Goal: Task Accomplishment & Management: Use online tool/utility

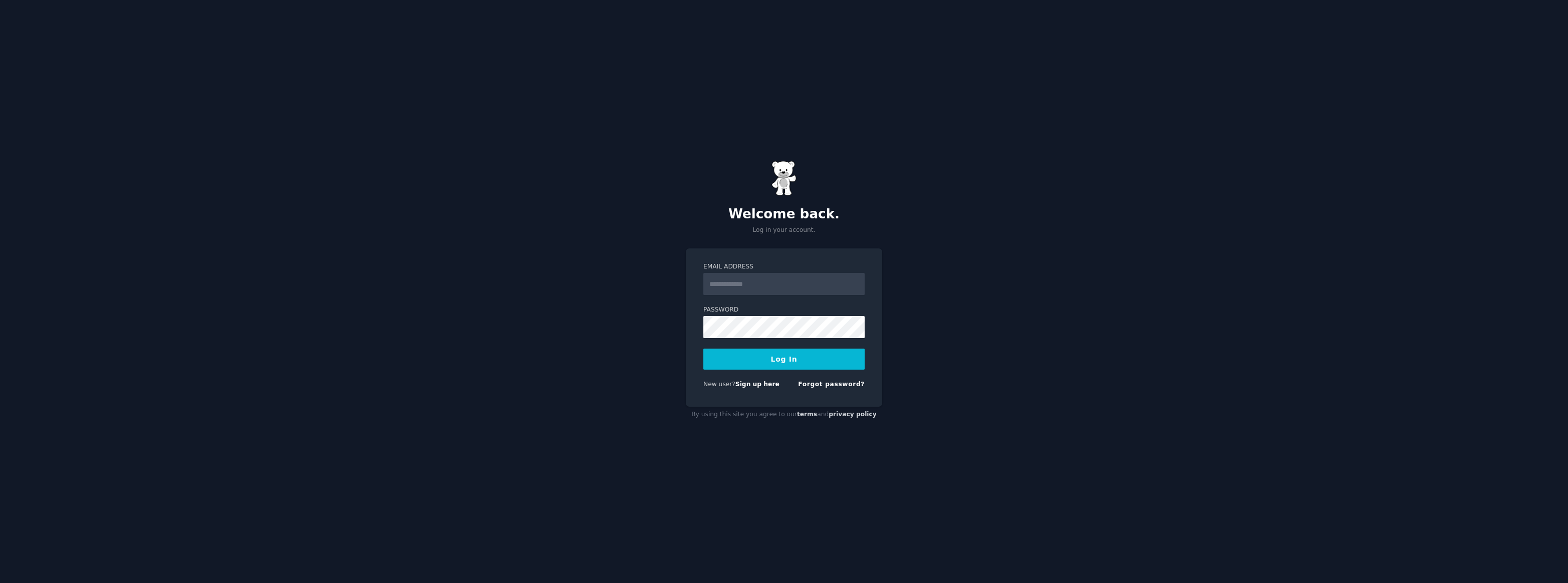
type input "**********"
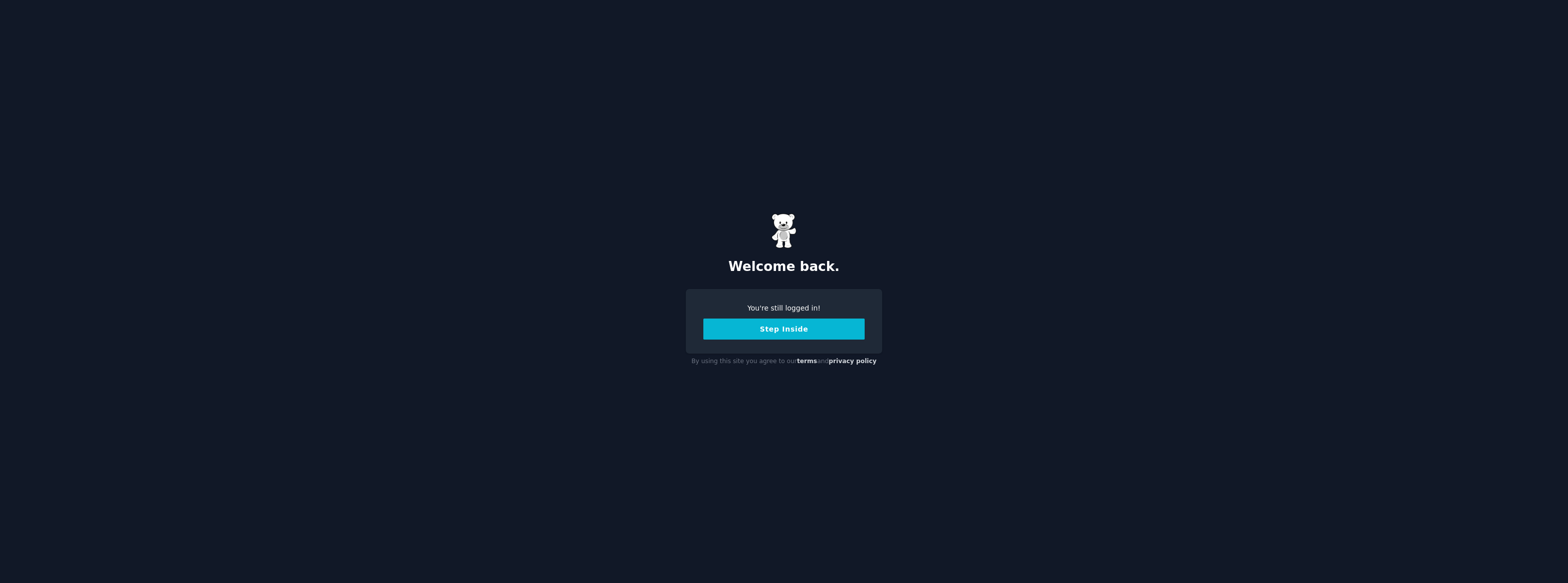
click at [836, 330] on button "Step Inside" at bounding box center [783, 328] width 161 height 21
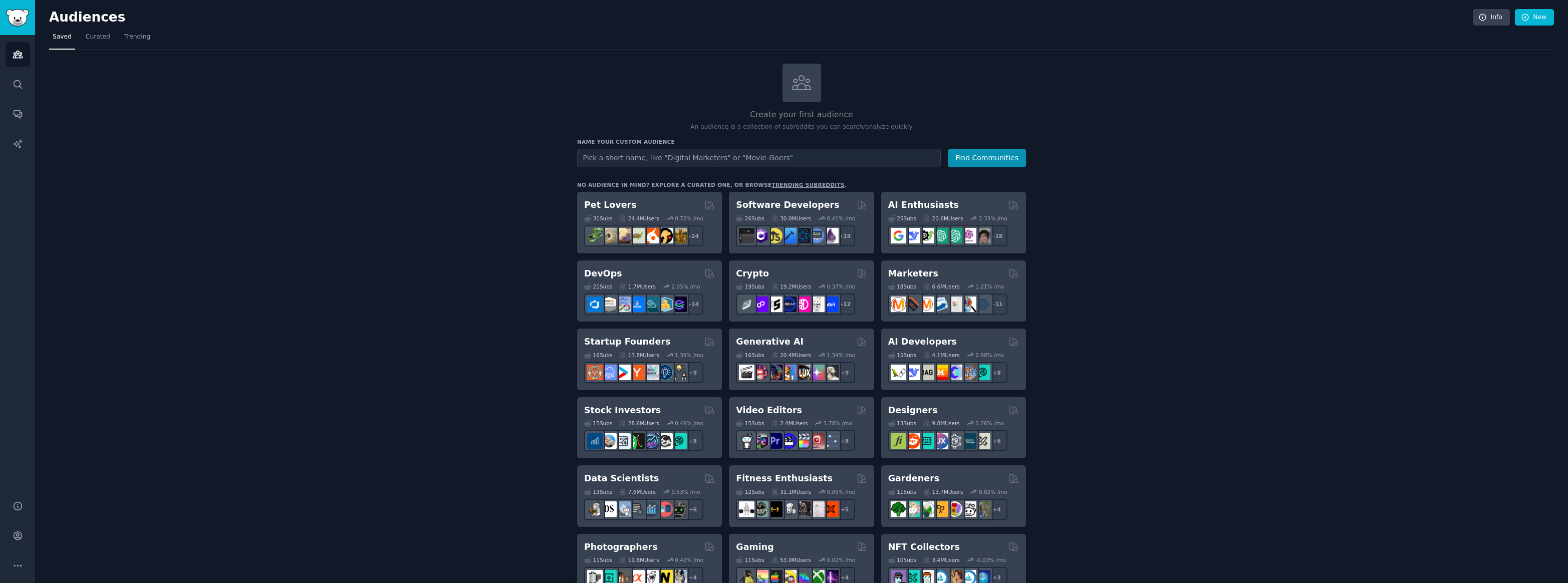
click at [96, 45] on link "Curated" at bounding box center [98, 38] width 31 height 20
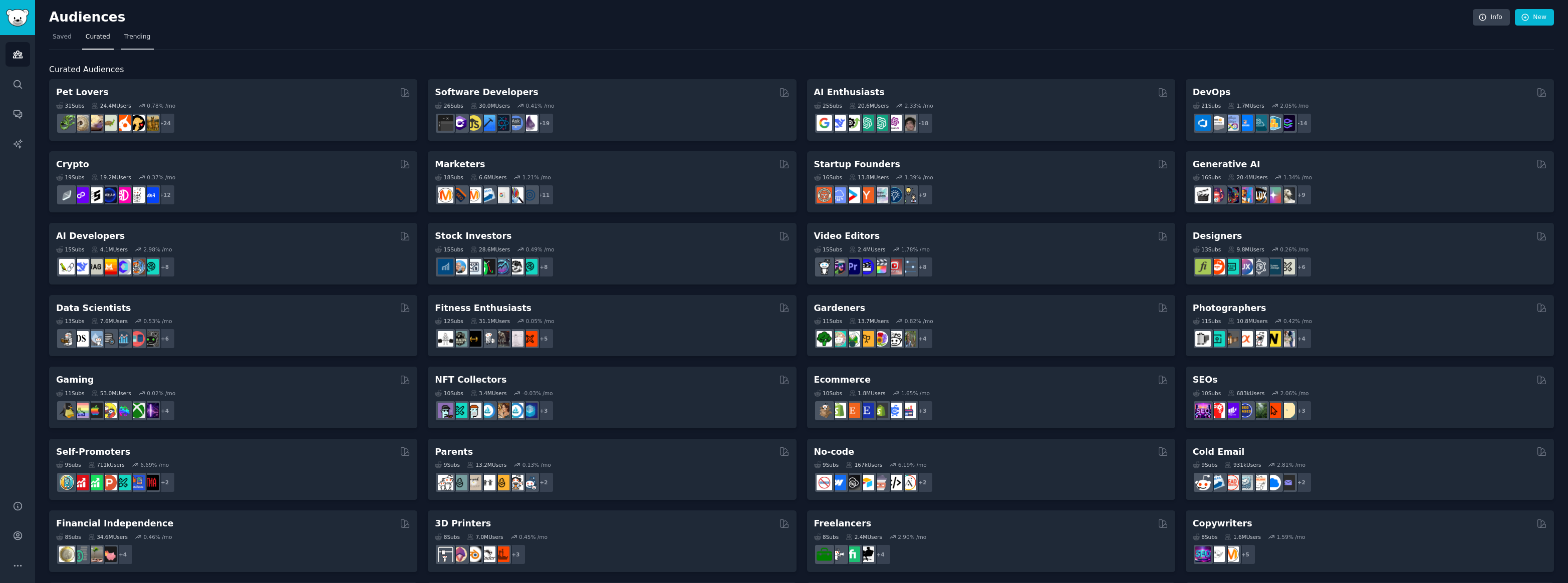
click at [137, 38] on span "Trending" at bounding box center [137, 36] width 26 height 9
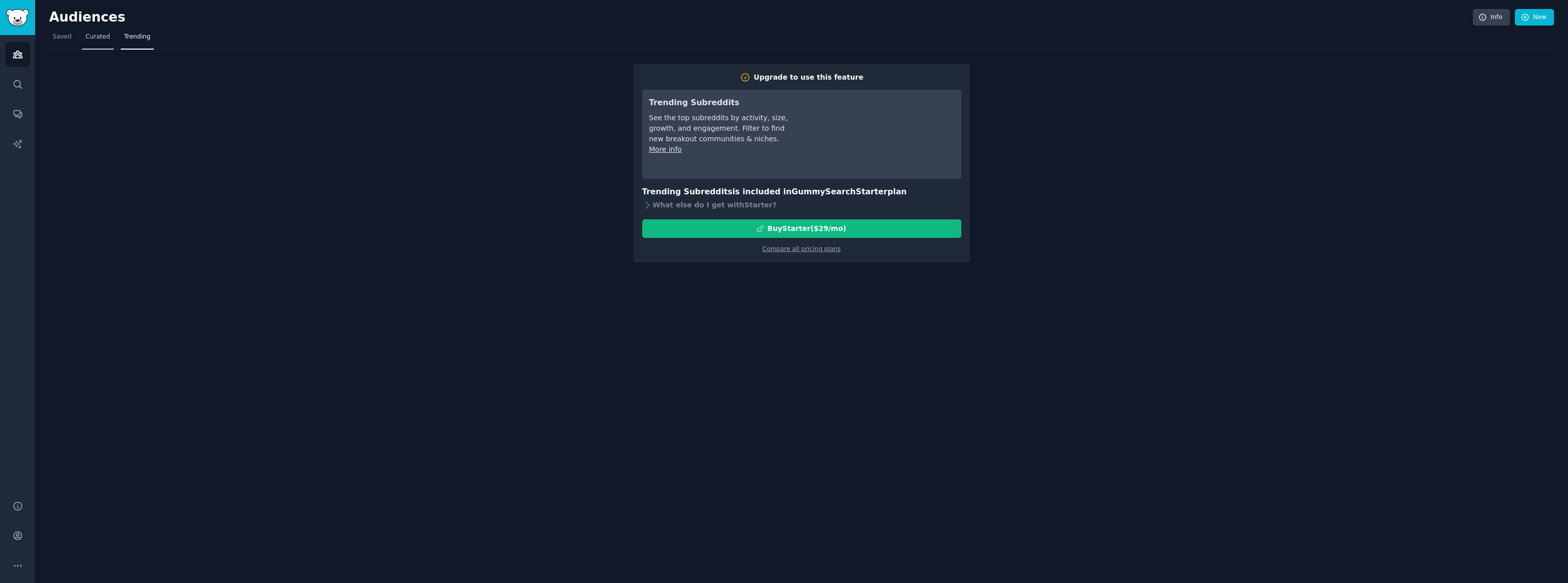
click at [109, 42] on link "Curated" at bounding box center [98, 39] width 31 height 20
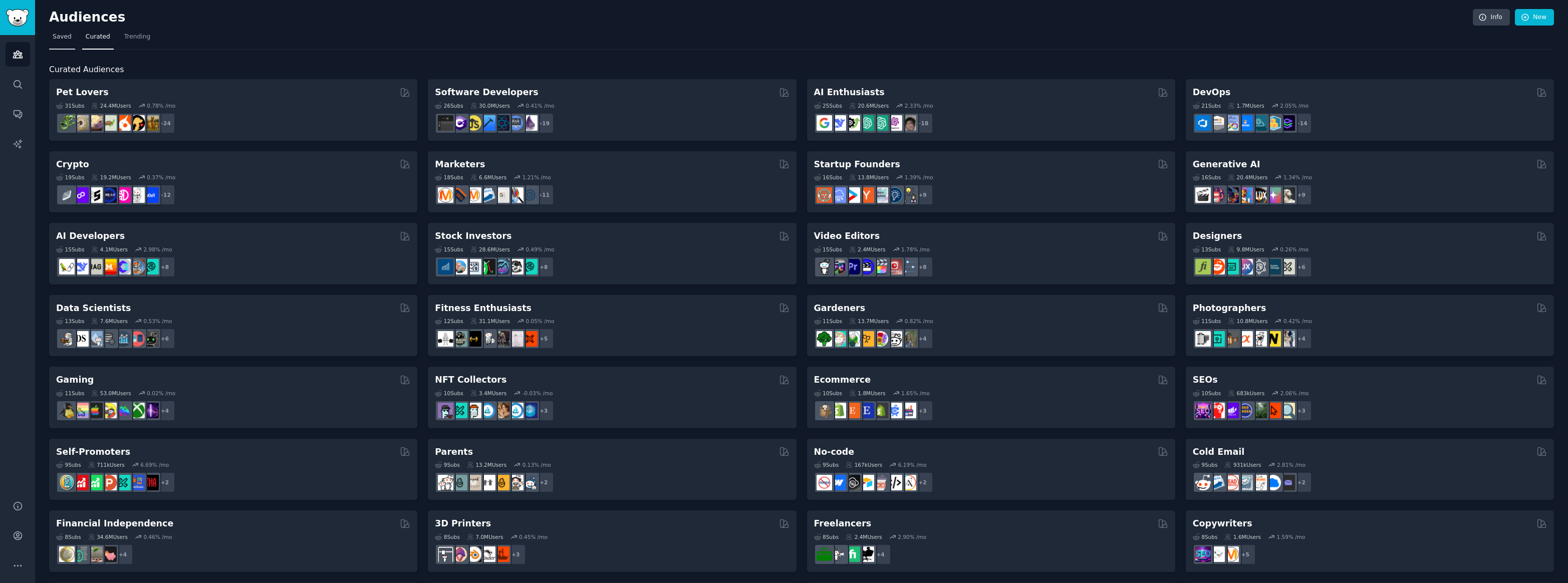
click at [57, 36] on span "Saved" at bounding box center [62, 36] width 19 height 9
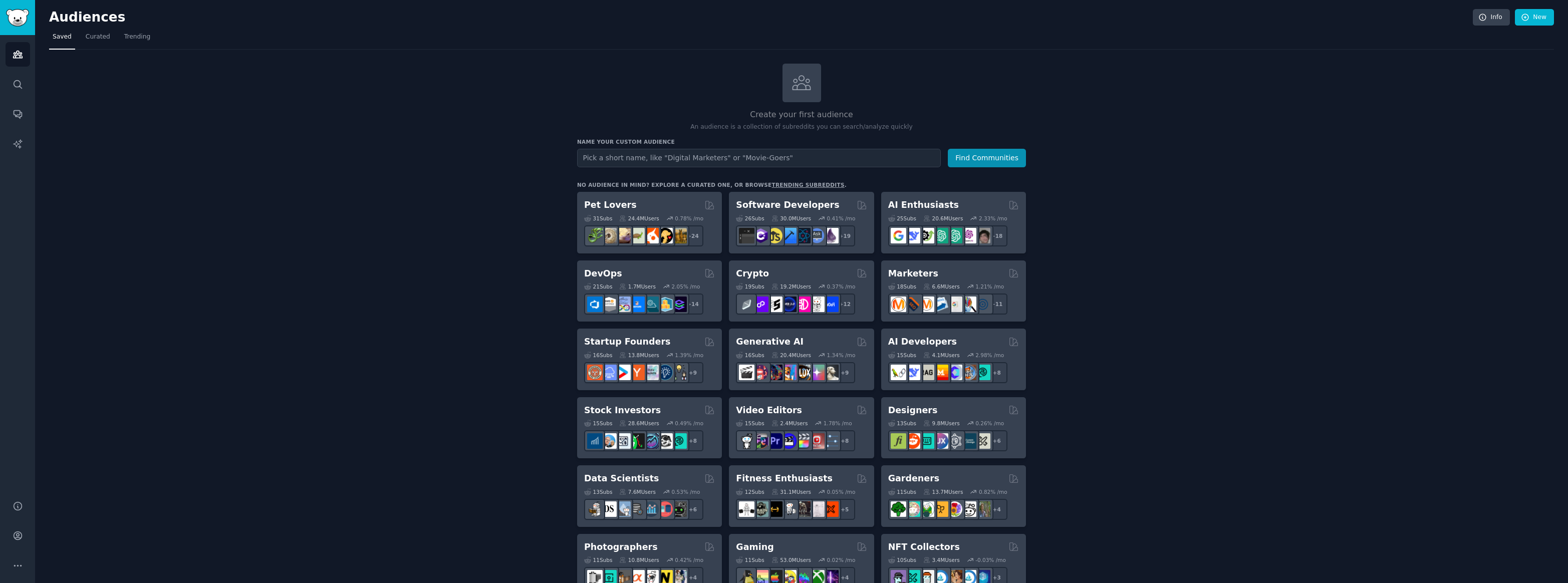
click at [818, 107] on div "Create your first audience An audience is a collection of subreddits you can se…" at bounding box center [801, 97] width 449 height 68
click at [810, 82] on icon at bounding box center [801, 82] width 21 height 21
click at [656, 156] on input "text" at bounding box center [759, 158] width 364 height 19
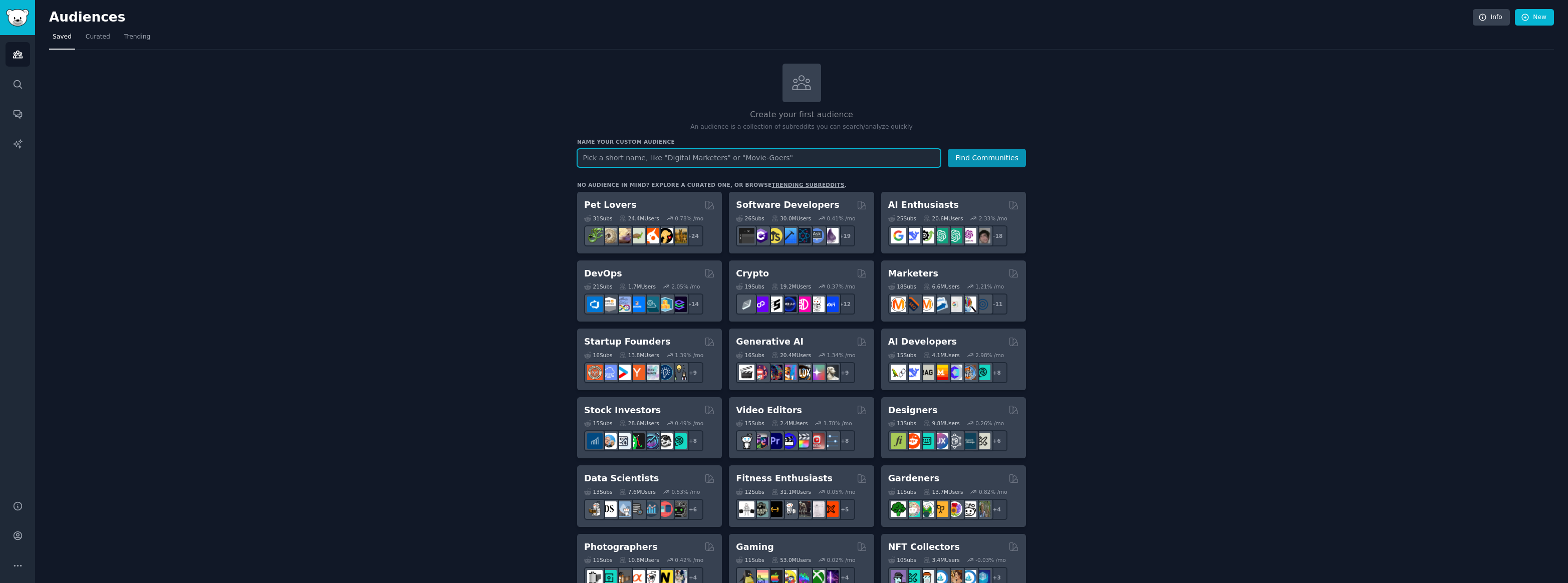
click at [656, 156] on input "text" at bounding box center [759, 158] width 364 height 19
click at [747, 160] on input "Business Owners" at bounding box center [759, 158] width 364 height 19
click at [777, 156] on input "Business Owners" at bounding box center [759, 158] width 364 height 19
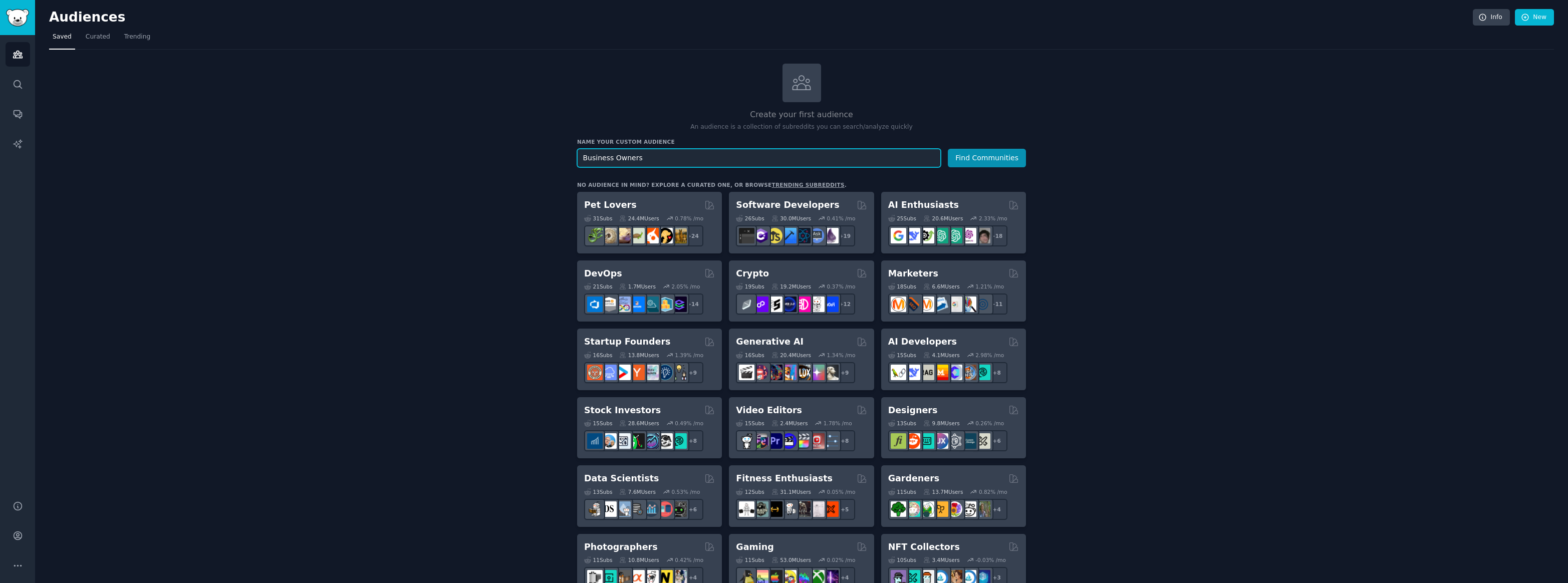
type input "Business Owners"
click at [992, 160] on button "Find Communities" at bounding box center [986, 158] width 78 height 19
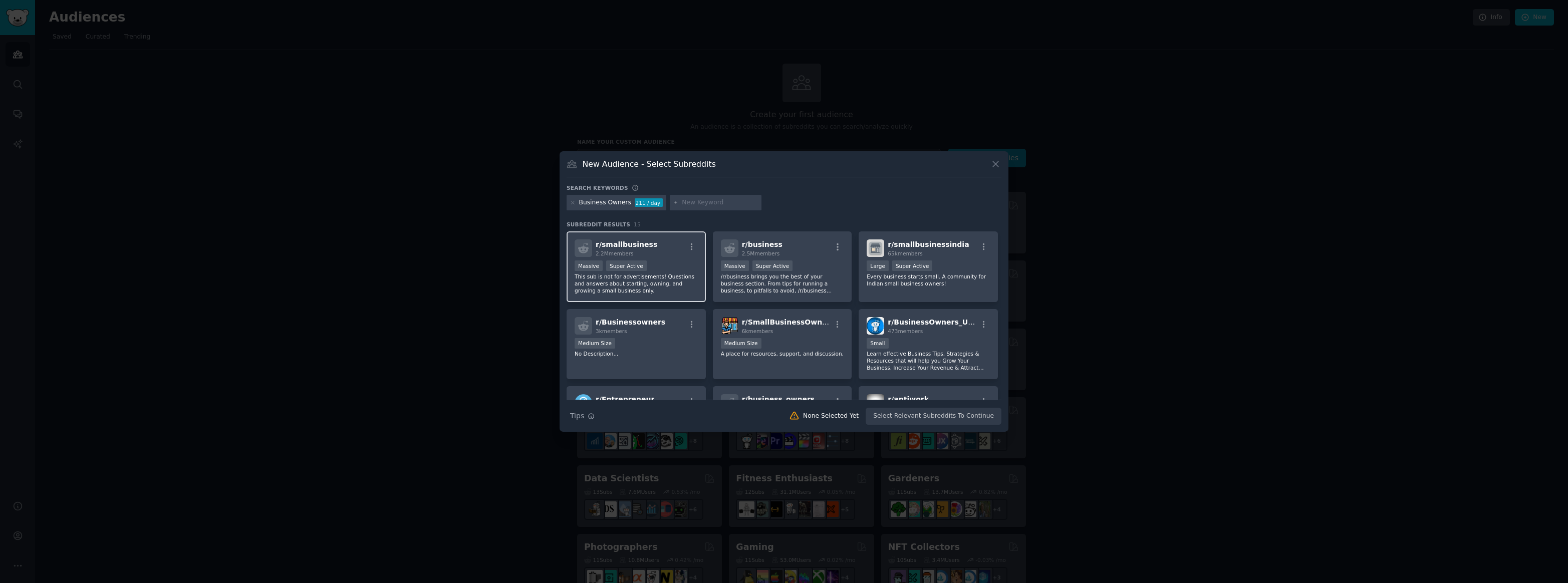
click at [672, 255] on div "r/ smallbusiness 2.2M members" at bounding box center [636, 248] width 123 height 17
click at [790, 261] on div ">= 95th percentile for submissions / day Massive Super Active" at bounding box center [782, 266] width 123 height 13
click at [628, 319] on span "r/ Businessowners" at bounding box center [630, 322] width 70 height 8
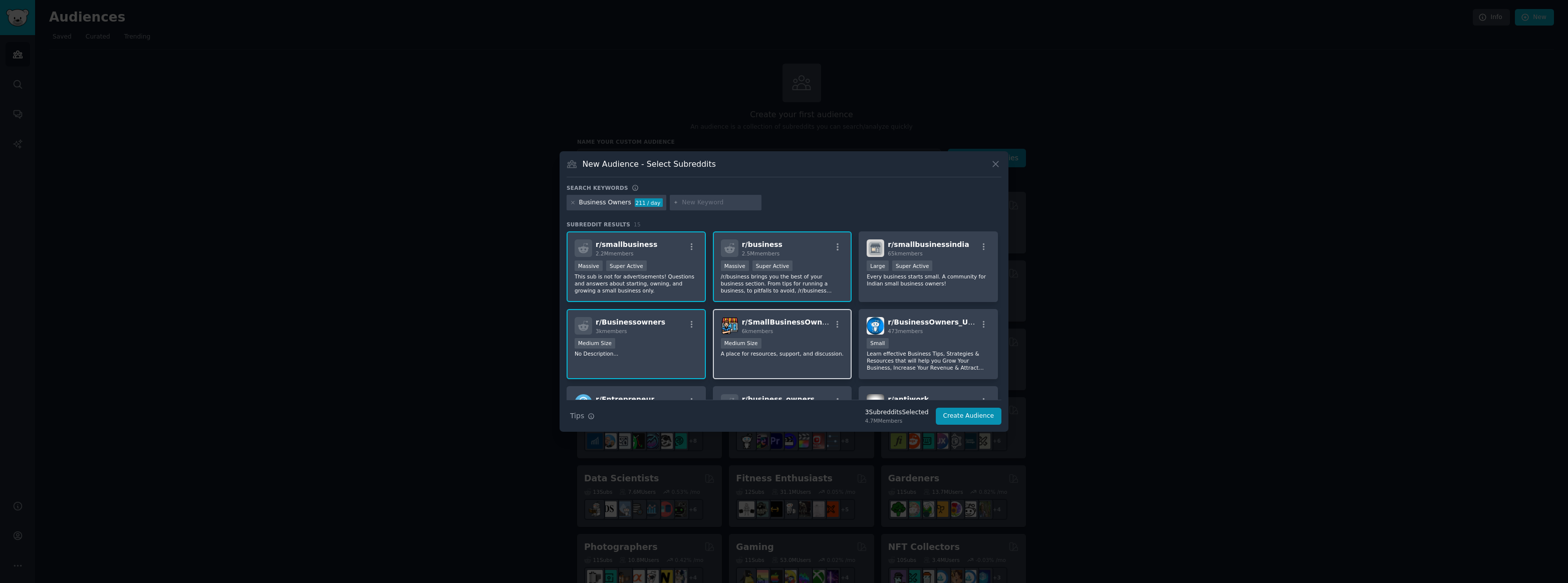
click at [787, 335] on div "r/ SmallBusinessOwners 6k members Medium Size A place for resources, support, a…" at bounding box center [782, 344] width 139 height 71
click at [933, 344] on div "100 - 1000 members Small" at bounding box center [928, 344] width 123 height 13
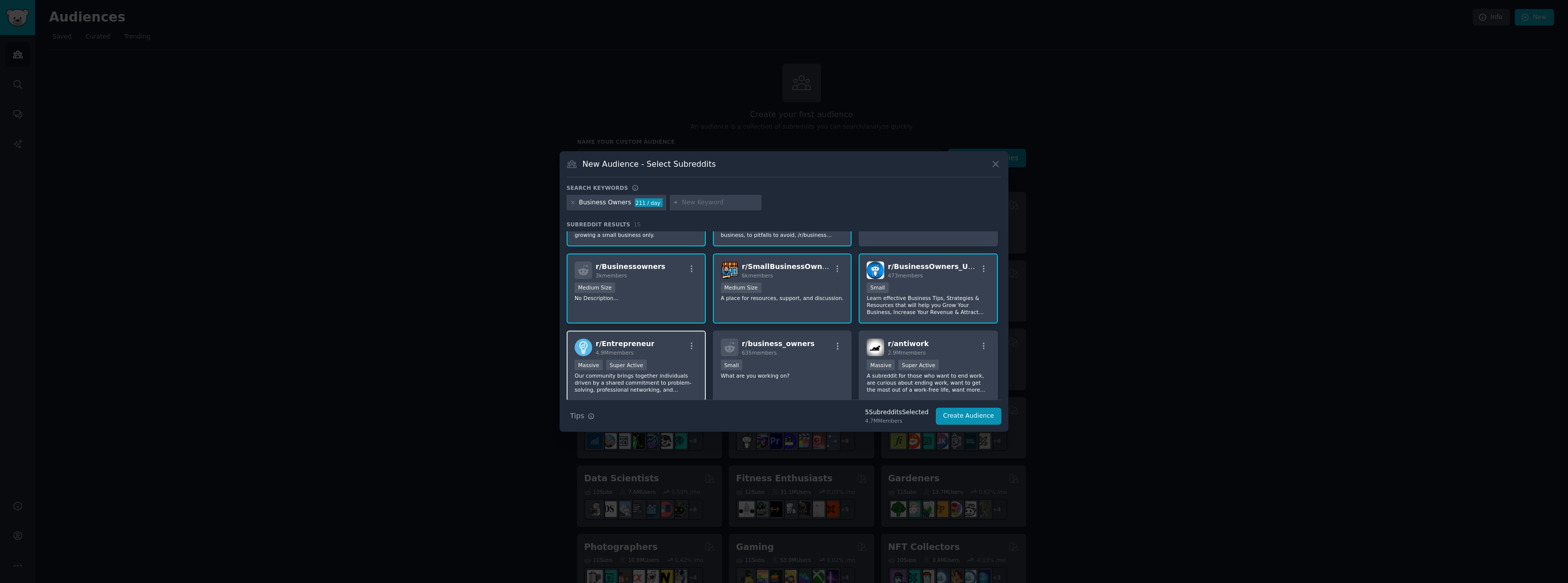
scroll to position [57, 0]
click at [678, 341] on div "r/ Entrepreneur 4.9M members" at bounding box center [636, 346] width 123 height 17
click at [1168, 333] on div at bounding box center [784, 292] width 1568 height 583
